Goal: Task Accomplishment & Management: Manage account settings

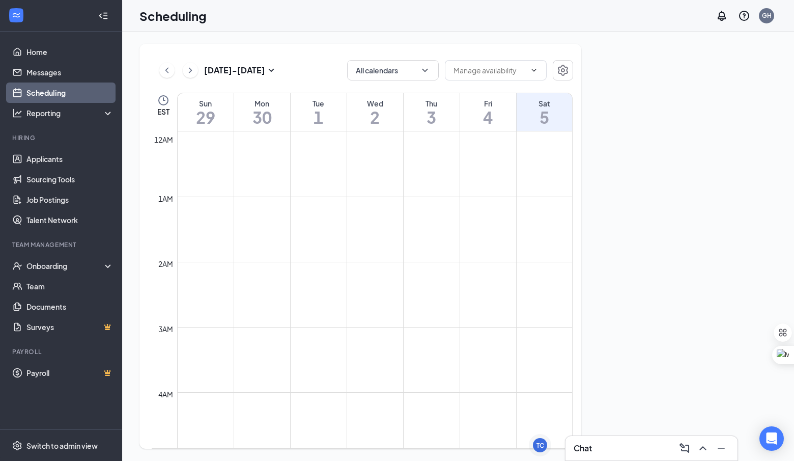
scroll to position [500, 0]
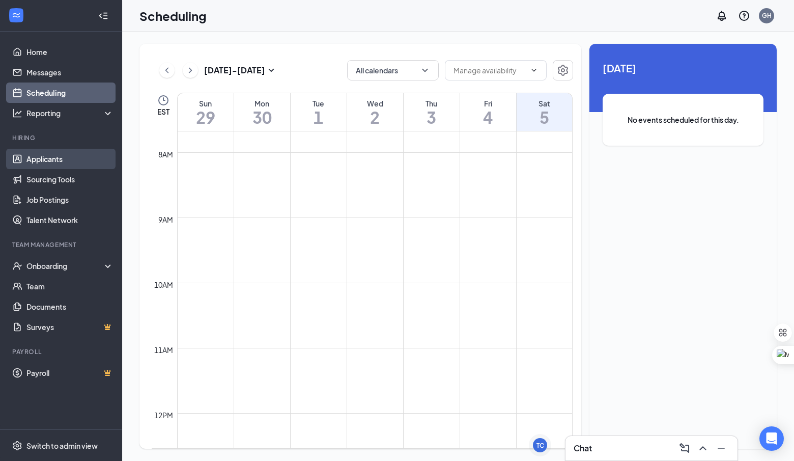
click at [28, 160] on link "Applicants" at bounding box center [69, 159] width 87 height 20
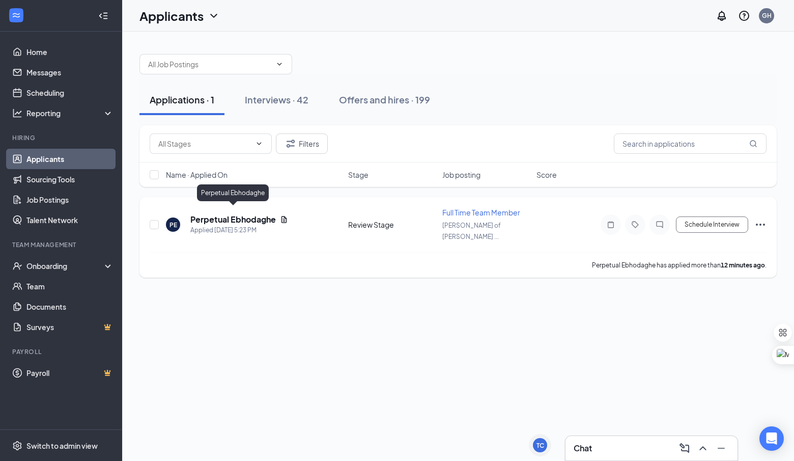
click at [252, 215] on h5 "Perpetual Ebhodaghe" at bounding box center [232, 219] width 85 height 11
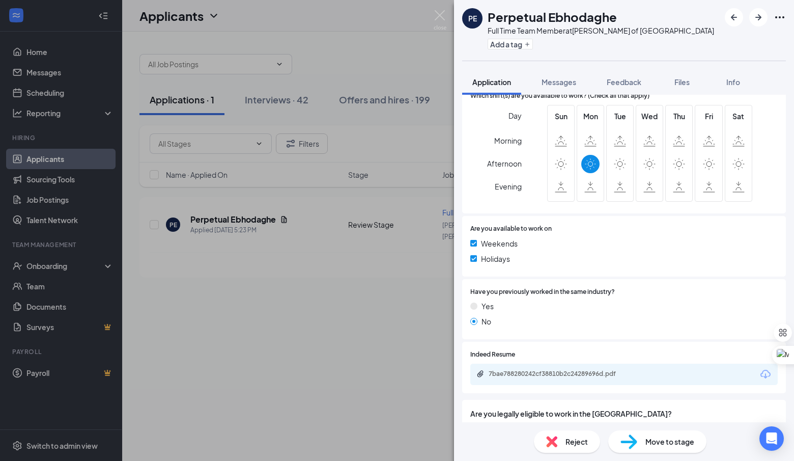
scroll to position [321, 0]
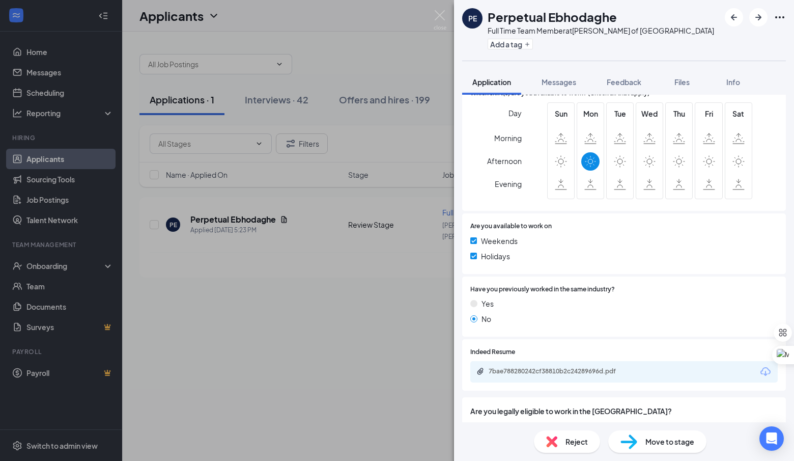
click at [559, 440] on div "Reject" at bounding box center [567, 441] width 66 height 22
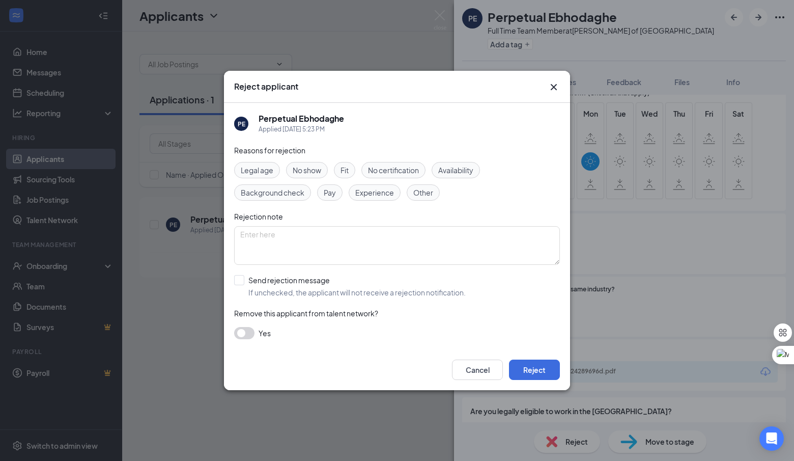
click at [466, 166] on span "Availability" at bounding box center [455, 169] width 35 height 11
click at [300, 276] on input "Send rejection message If unchecked, the applicant will not receive a rejection…" at bounding box center [350, 286] width 232 height 22
checkbox input "true"
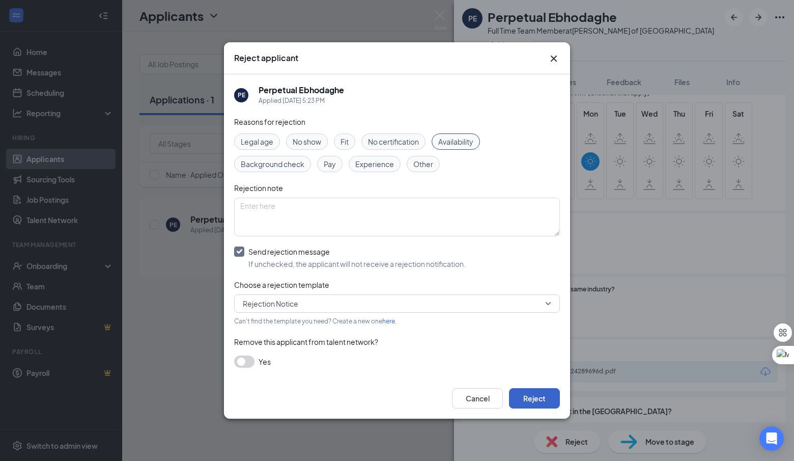
click at [529, 399] on button "Reject" at bounding box center [534, 398] width 51 height 20
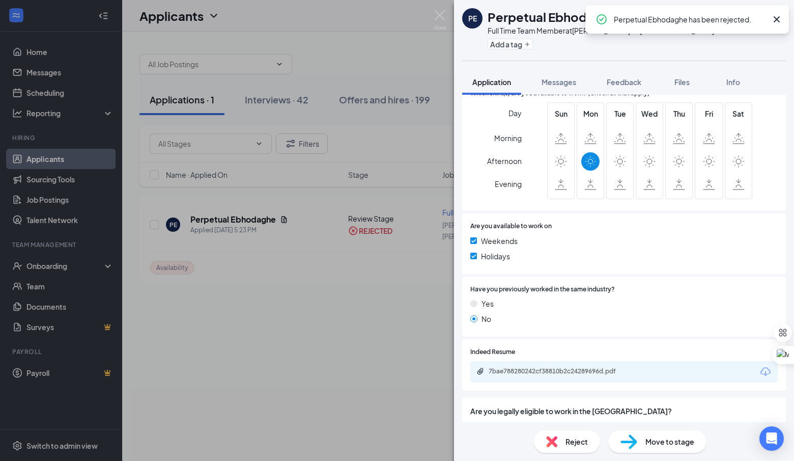
click at [238, 278] on div "PE Perpetual Ebhodaghe Full Time Team Member at Culver's of Hudsonville Add a t…" at bounding box center [397, 230] width 794 height 461
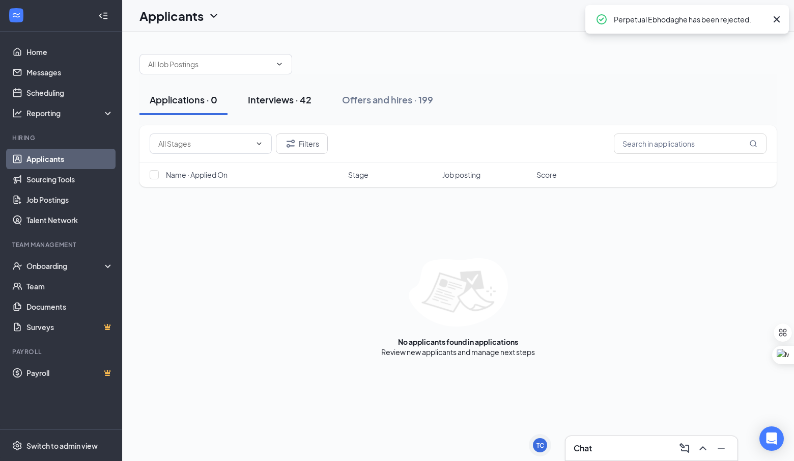
click at [289, 102] on div "Interviews · 42" at bounding box center [280, 99] width 64 height 13
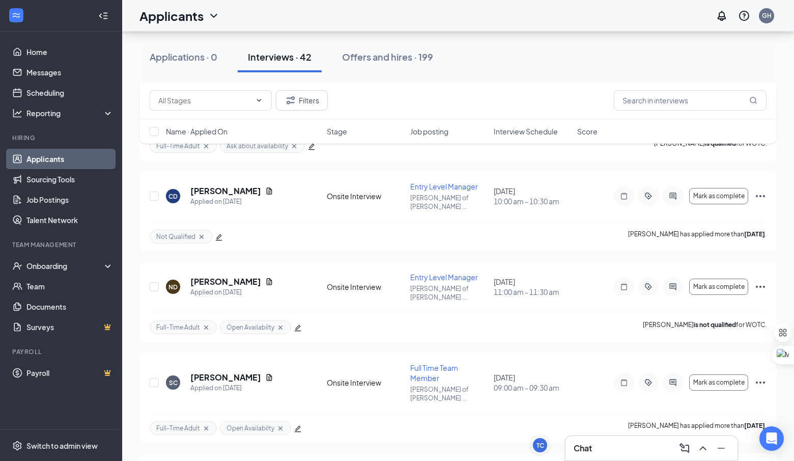
scroll to position [3417, 0]
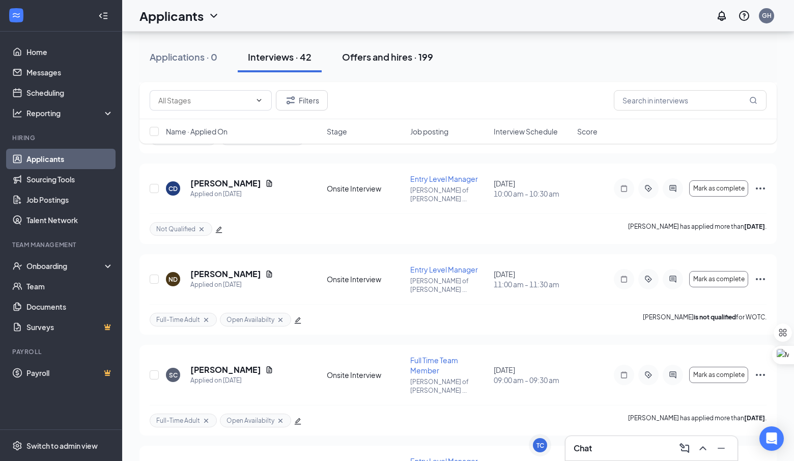
click at [374, 54] on div "Offers and hires · 199" at bounding box center [387, 56] width 91 height 13
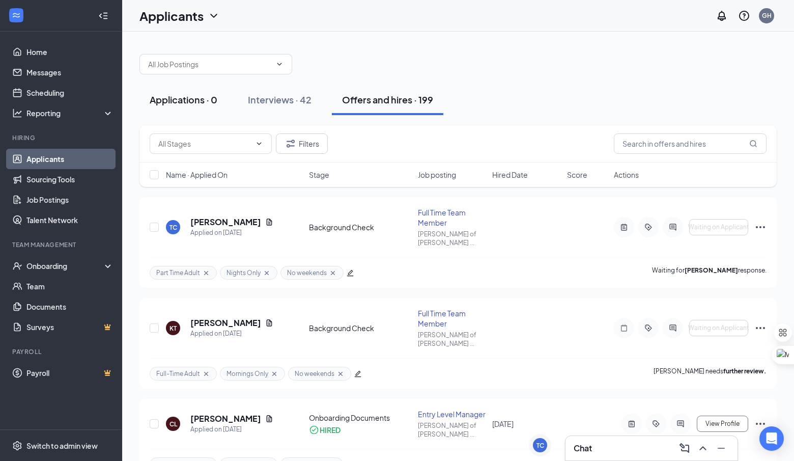
click at [213, 107] on button "Applications · 0" at bounding box center [183, 99] width 88 height 31
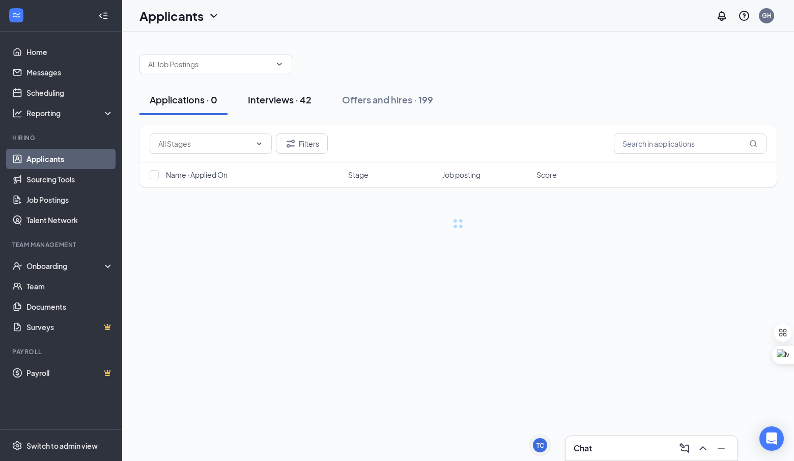
click at [255, 110] on button "Interviews · 42" at bounding box center [280, 99] width 84 height 31
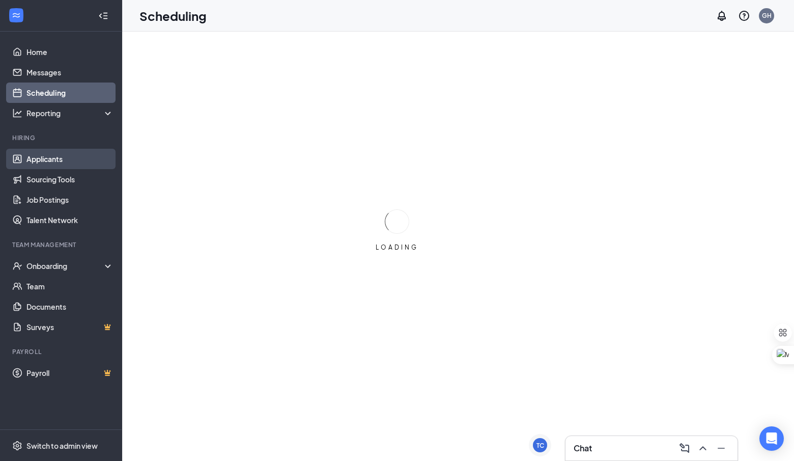
click at [68, 162] on link "Applicants" at bounding box center [69, 159] width 87 height 20
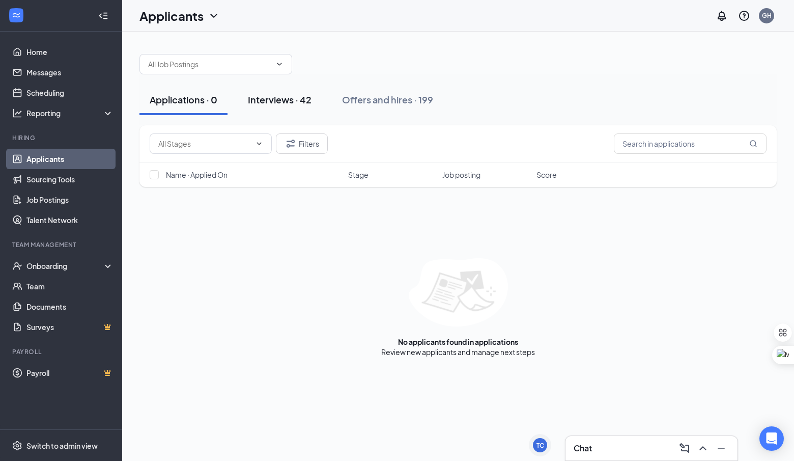
click at [296, 112] on button "Interviews · 42" at bounding box center [280, 99] width 84 height 31
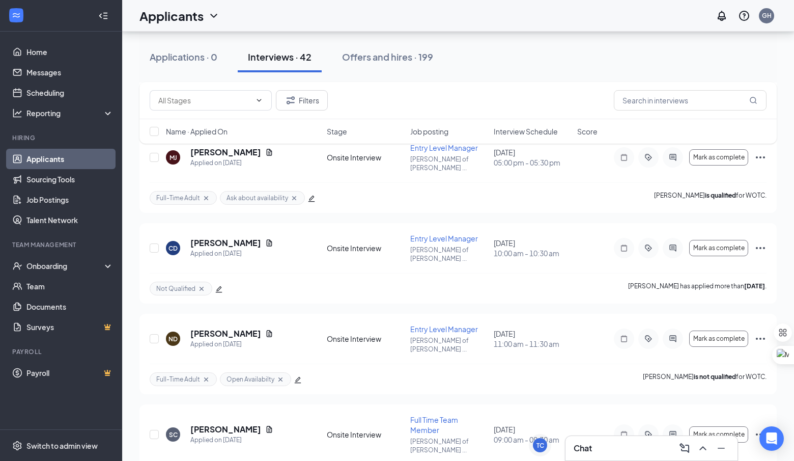
scroll to position [3417, 0]
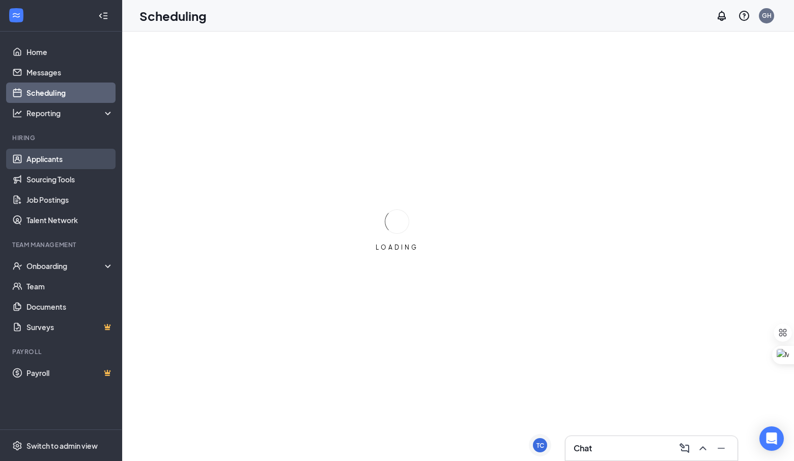
click at [63, 165] on link "Applicants" at bounding box center [69, 159] width 87 height 20
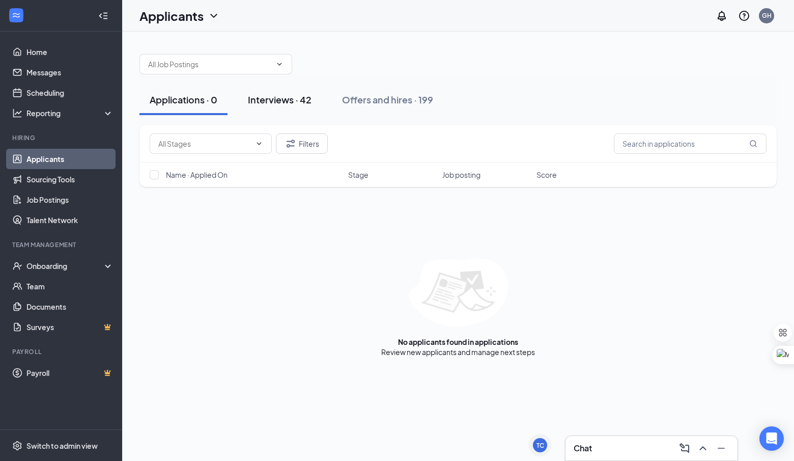
click at [282, 96] on div "Interviews · 42" at bounding box center [280, 99] width 64 height 13
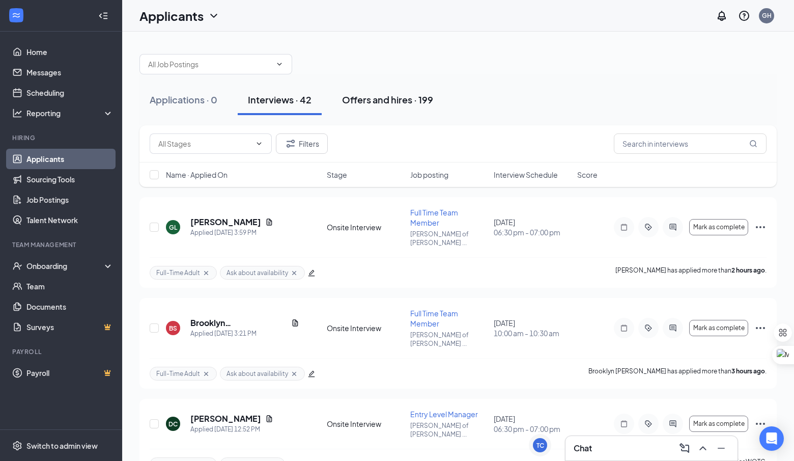
click at [375, 110] on button "Offers and hires · 199" at bounding box center [387, 99] width 111 height 31
